Goal: Communication & Community: Ask a question

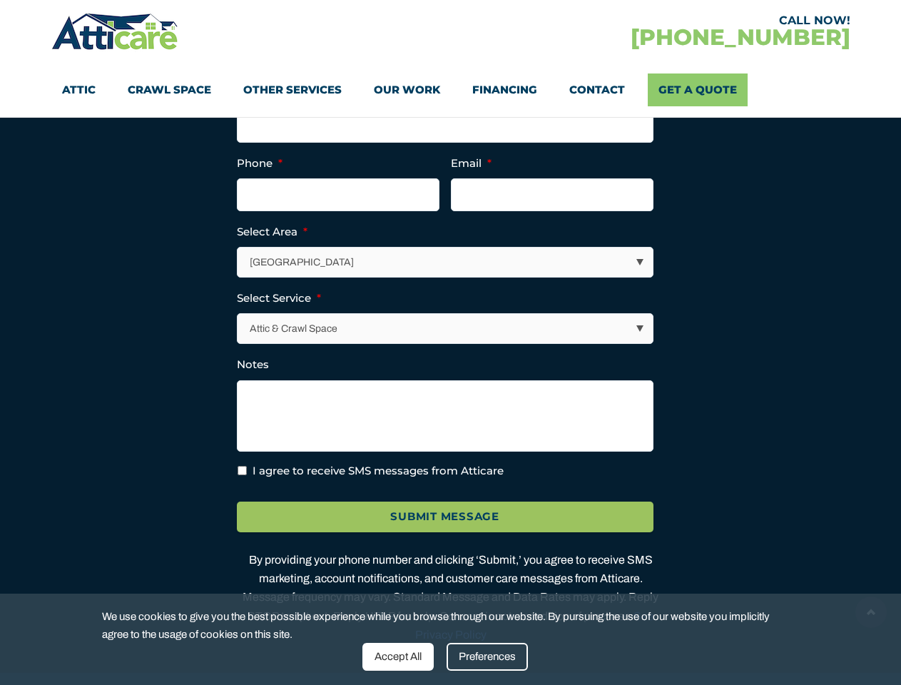
click at [450, 342] on ul "Email This field is for validation purposes and should be left unchanged. Full …" at bounding box center [451, 282] width 428 height 394
click at [445, 532] on input "Submit Message" at bounding box center [445, 516] width 416 height 31
click at [398, 656] on div "Accept All" at bounding box center [397, 656] width 71 height 28
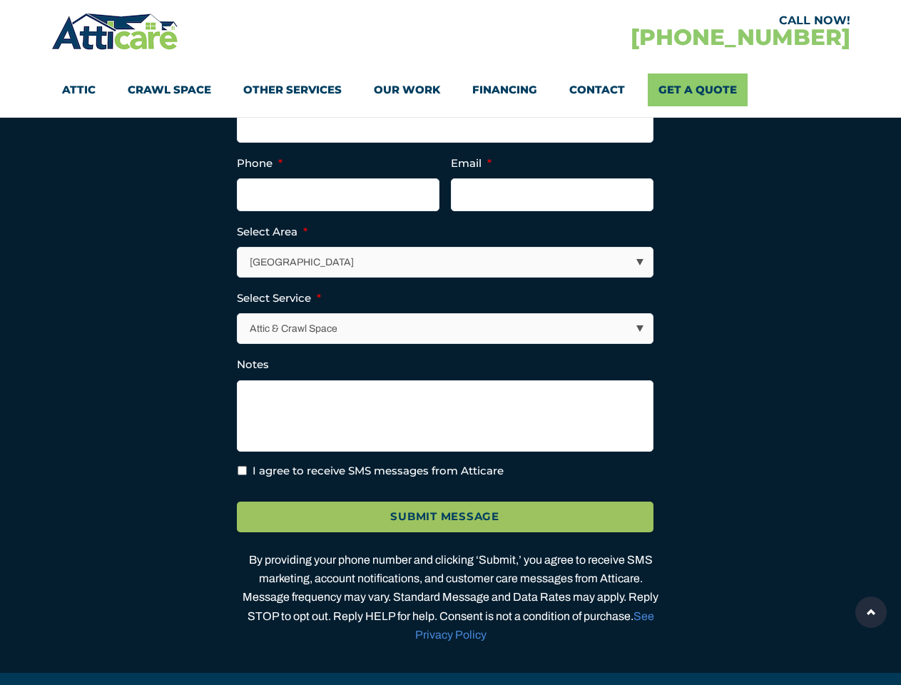
click at [487, 644] on div "By providing your phone number and clicking ‘Submit,’ you agree to receive SMS …" at bounding box center [451, 596] width 428 height 93
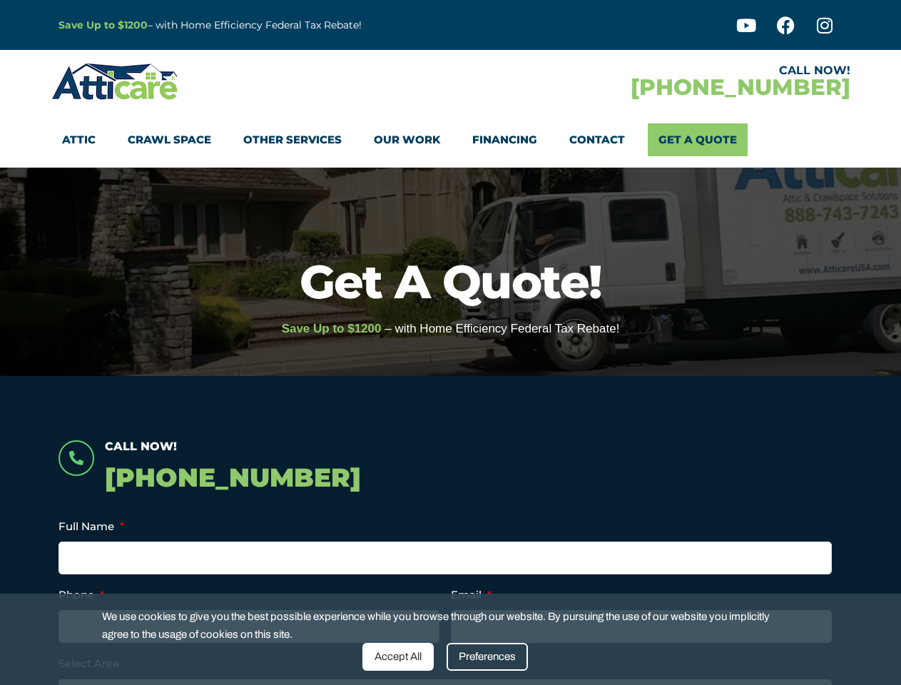
click at [450, 342] on div "Save Up to $1200 – with Home Efficiency Federal Tax Rebate! Enjoy amazing games…" at bounding box center [450, 338] width 886 height 38
click at [398, 656] on div "Accept All" at bounding box center [397, 656] width 71 height 28
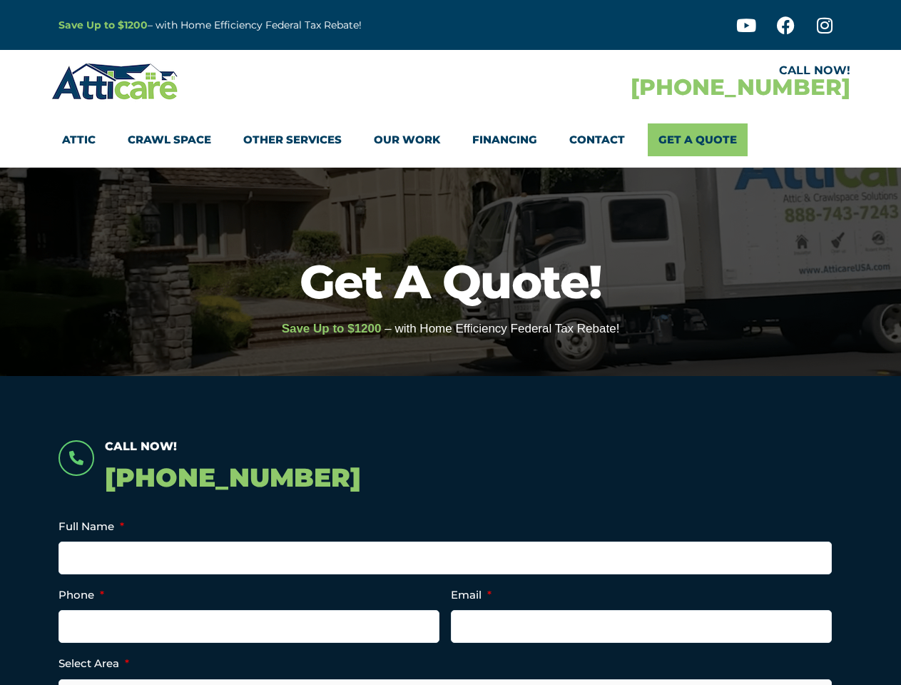
click at [487, 656] on li "Select Area * Los Angeles Area San Francisco Bay Area New Jersey / New York Are…" at bounding box center [450, 681] width 784 height 55
